Goal: Use online tool/utility: Utilize a website feature to perform a specific function

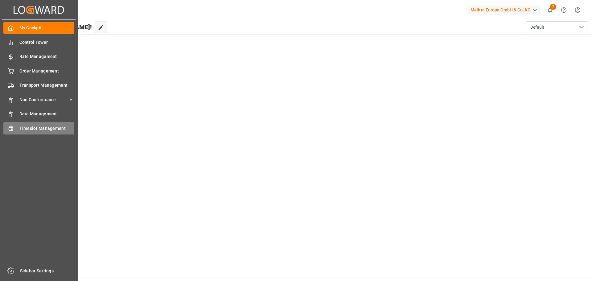
click at [21, 131] on span "Timeslot Management" at bounding box center [46, 128] width 55 height 6
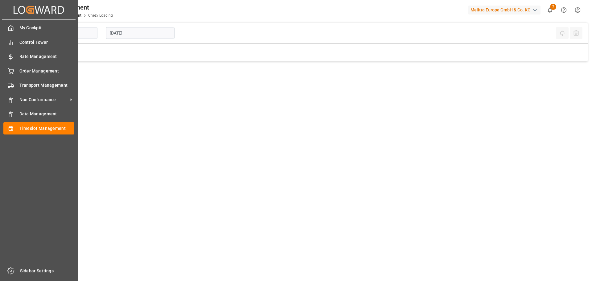
type input "Chezy Loading"
